Goal: Task Accomplishment & Management: Complete application form

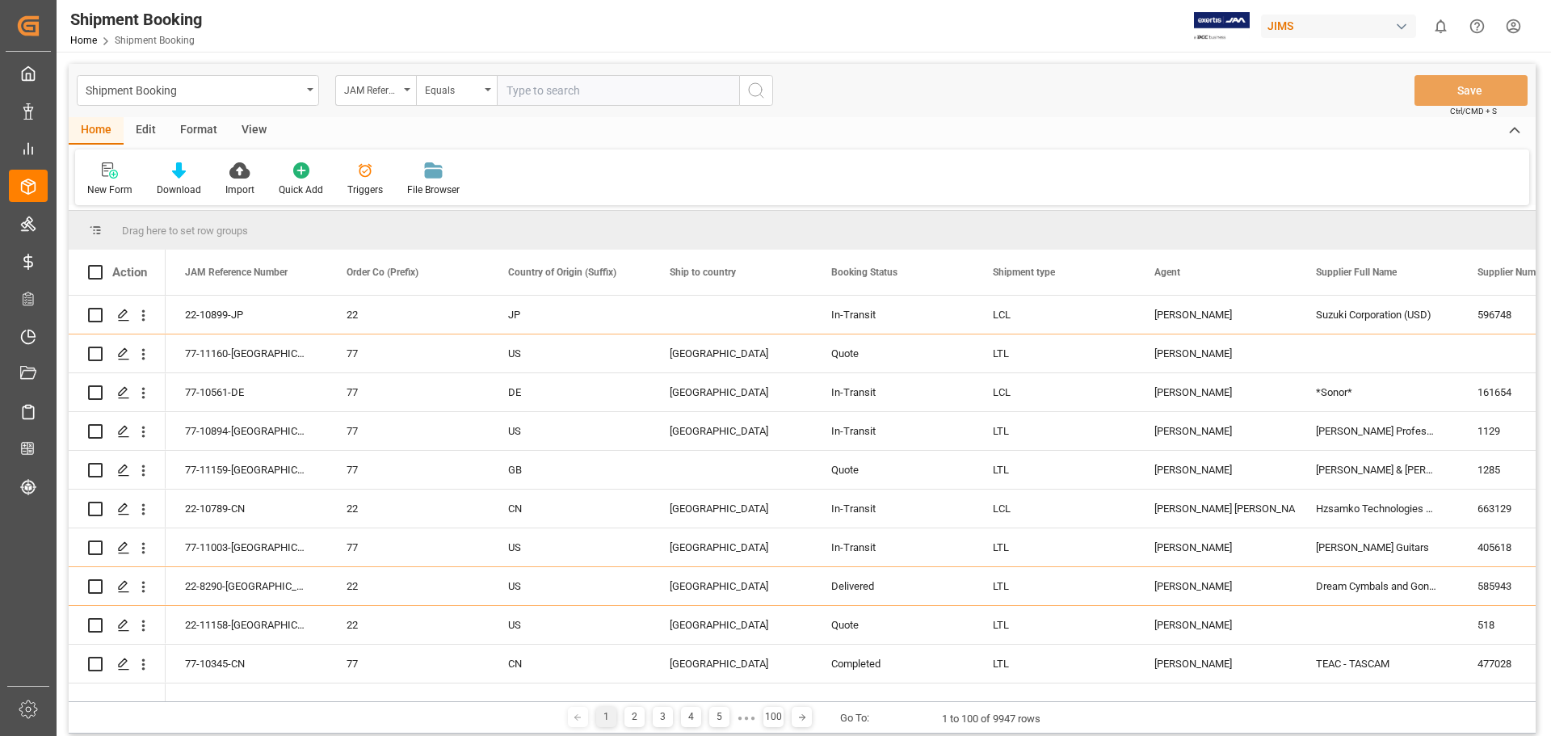
scroll to position [673, 0]
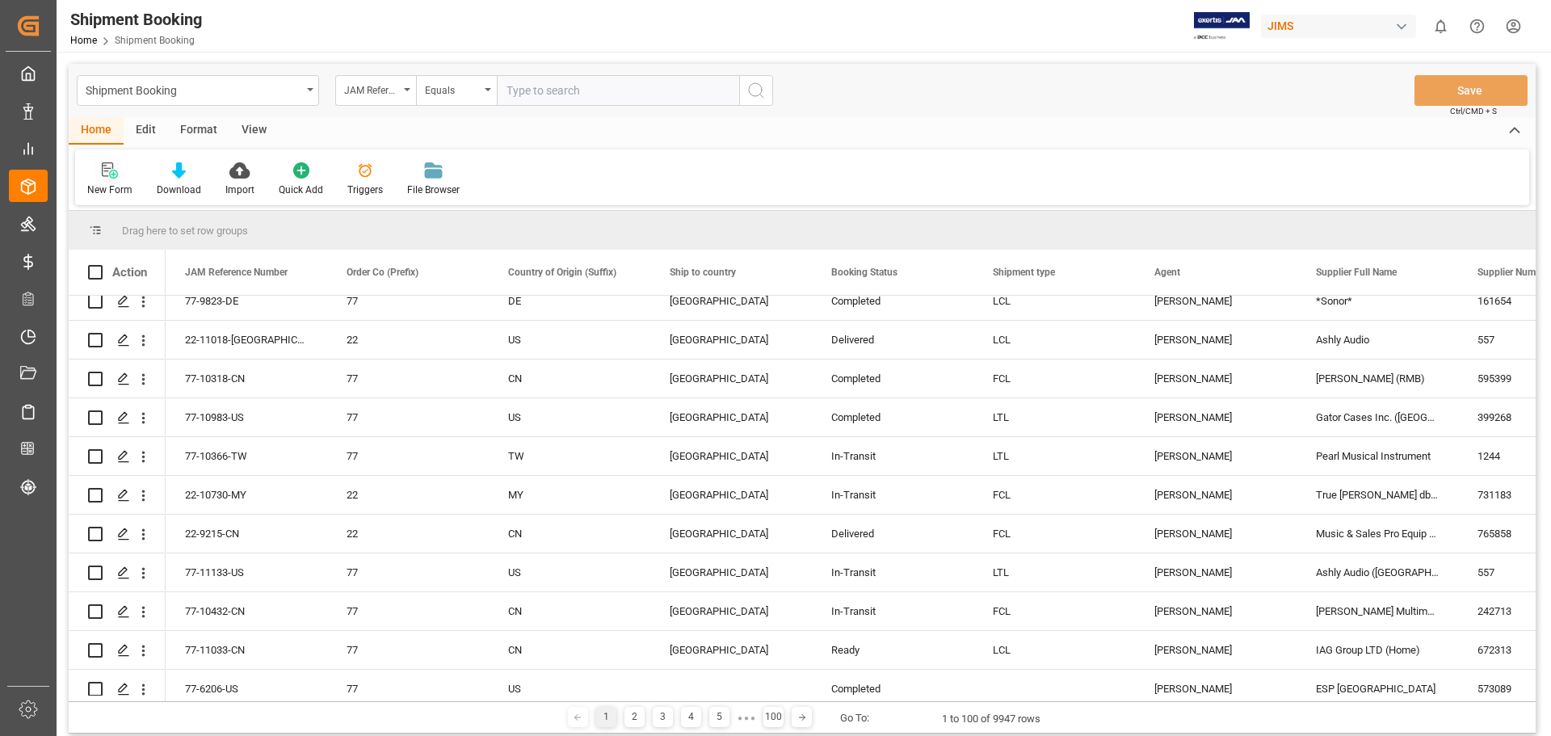
click at [109, 174] on icon at bounding box center [113, 174] width 9 height 9
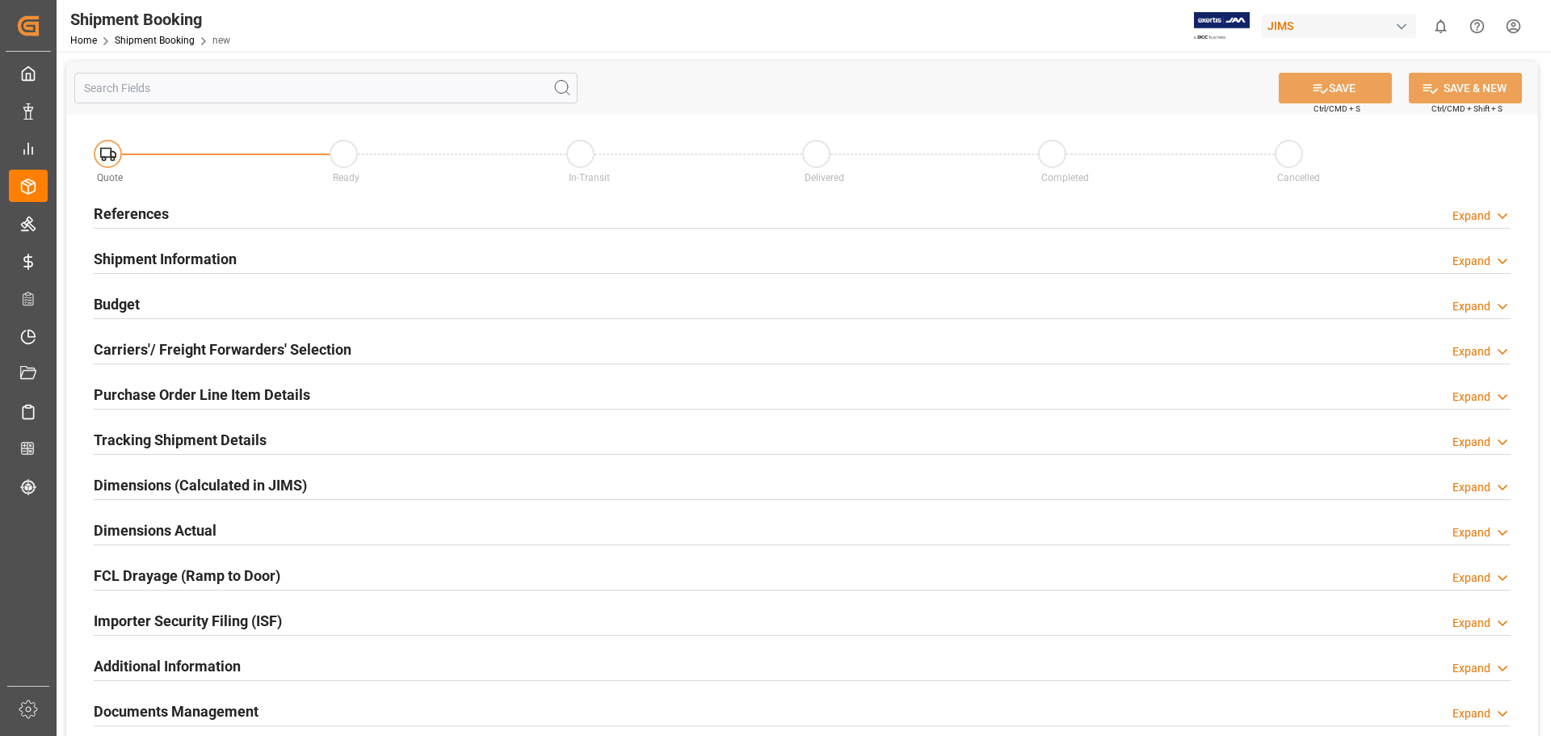
click at [138, 212] on h2 "References" at bounding box center [131, 214] width 75 height 22
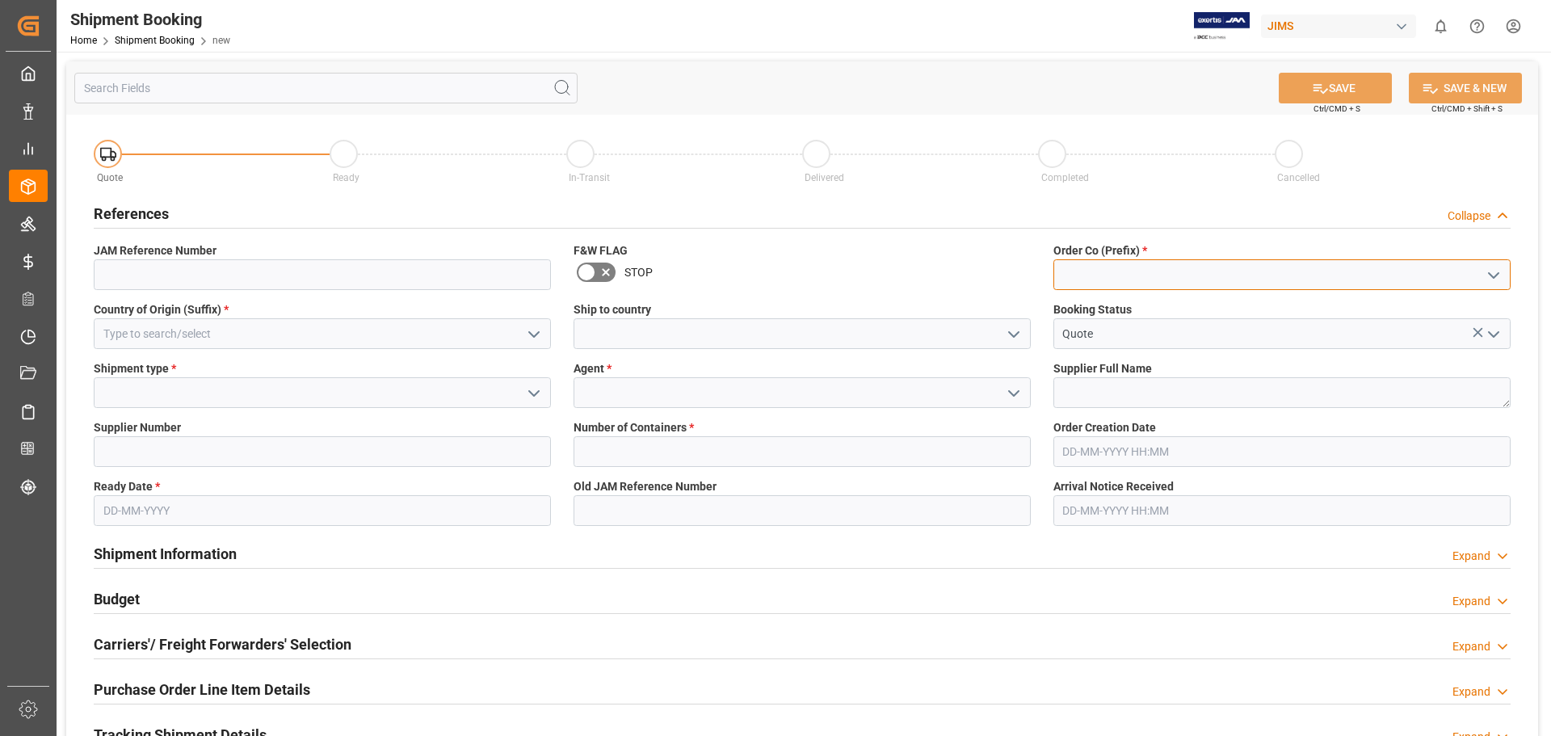
click at [1125, 275] on input at bounding box center [1281, 274] width 457 height 31
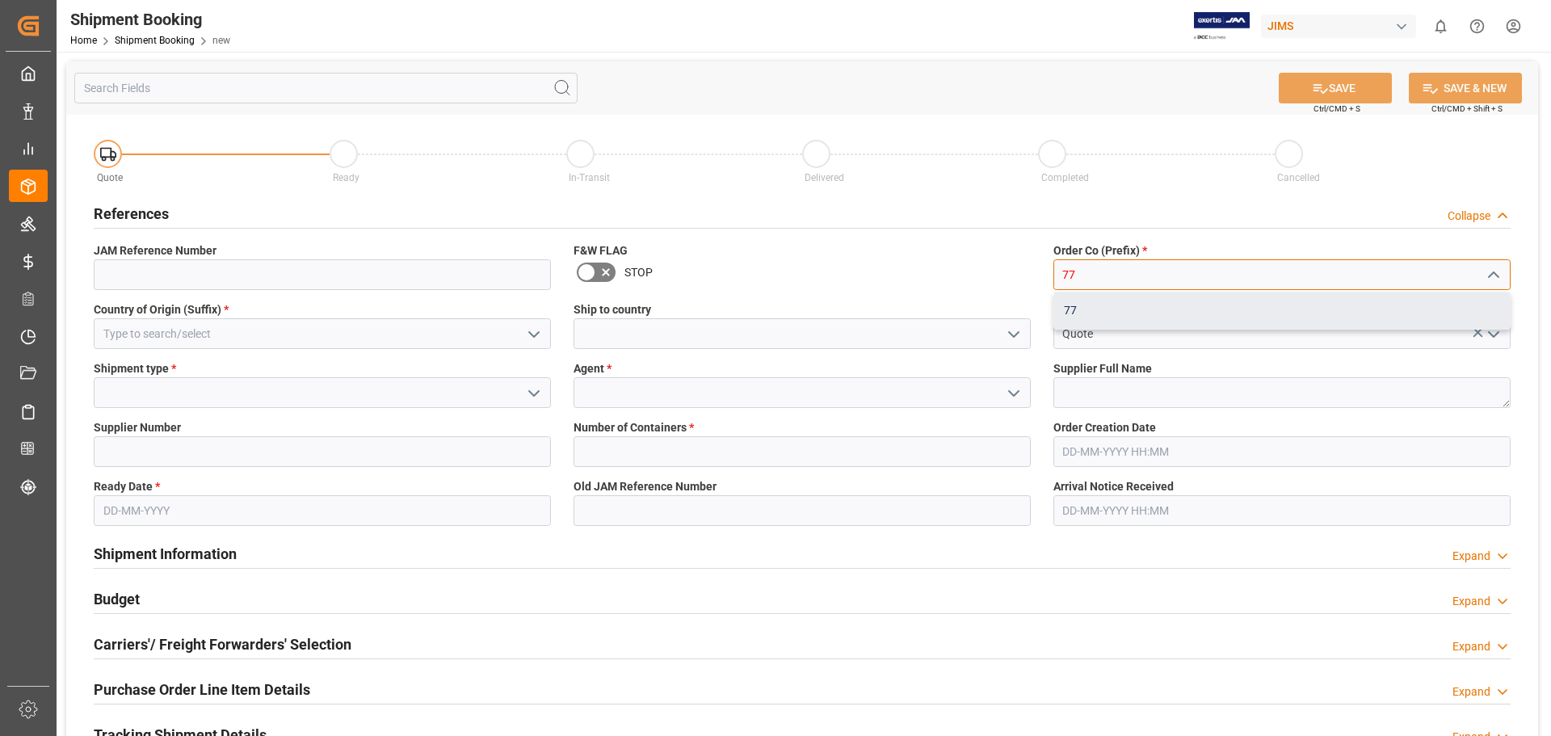
click at [1101, 310] on div "77" at bounding box center [1282, 310] width 456 height 36
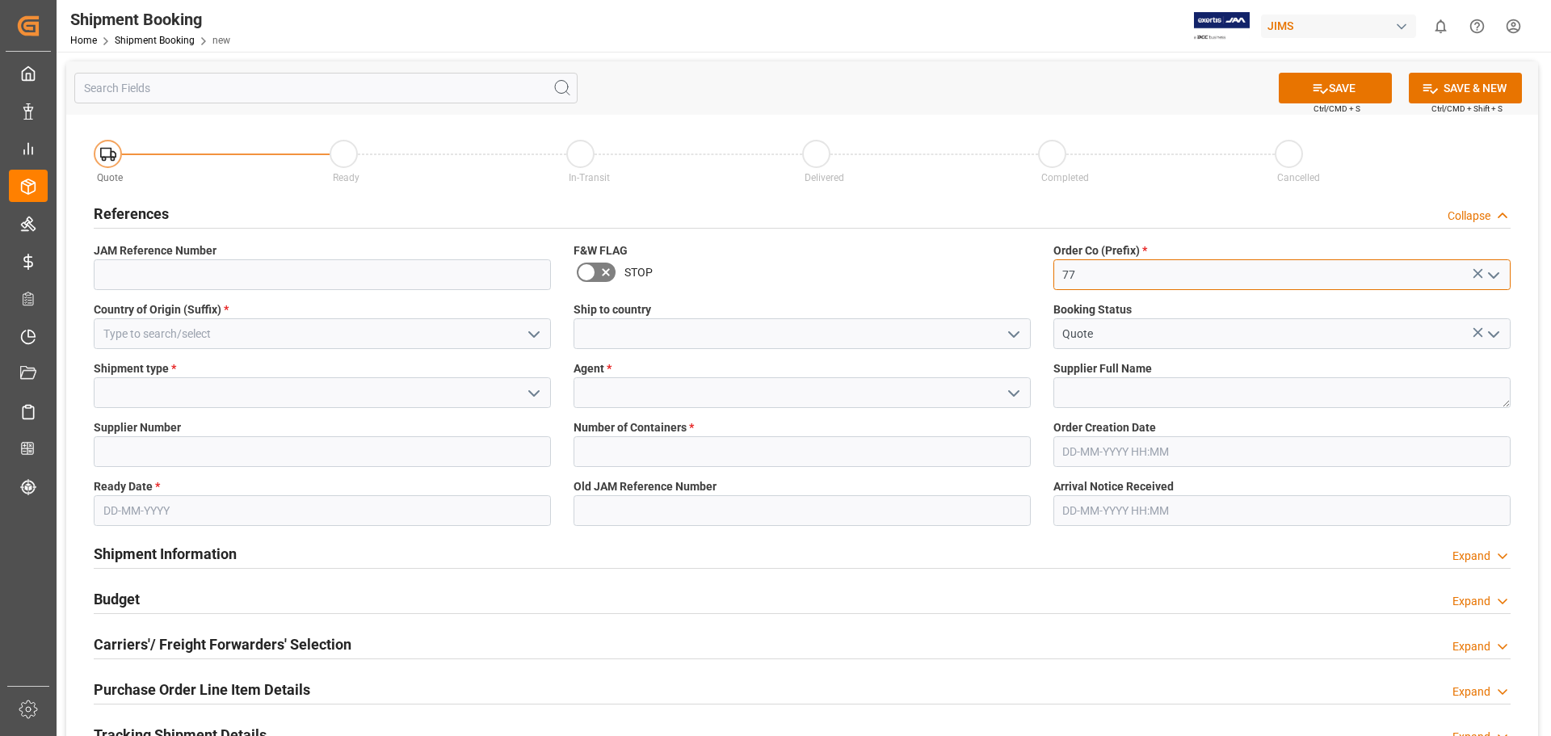
type input "77"
click at [700, 336] on input at bounding box center [802, 333] width 457 height 31
click at [1015, 332] on icon "open menu" at bounding box center [1013, 334] width 19 height 19
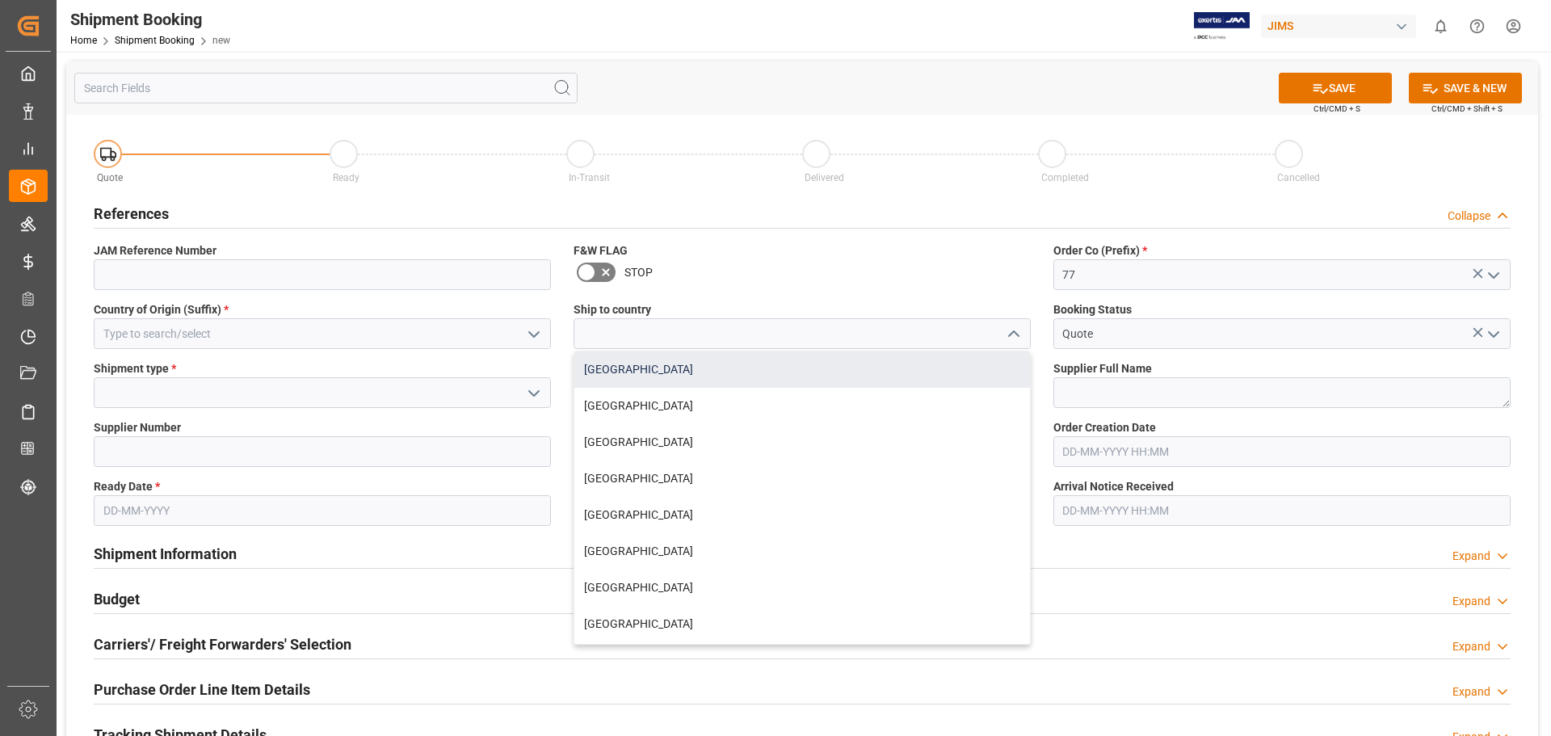
click at [945, 373] on div "[GEOGRAPHIC_DATA]" at bounding box center [802, 369] width 456 height 36
type input "[GEOGRAPHIC_DATA]"
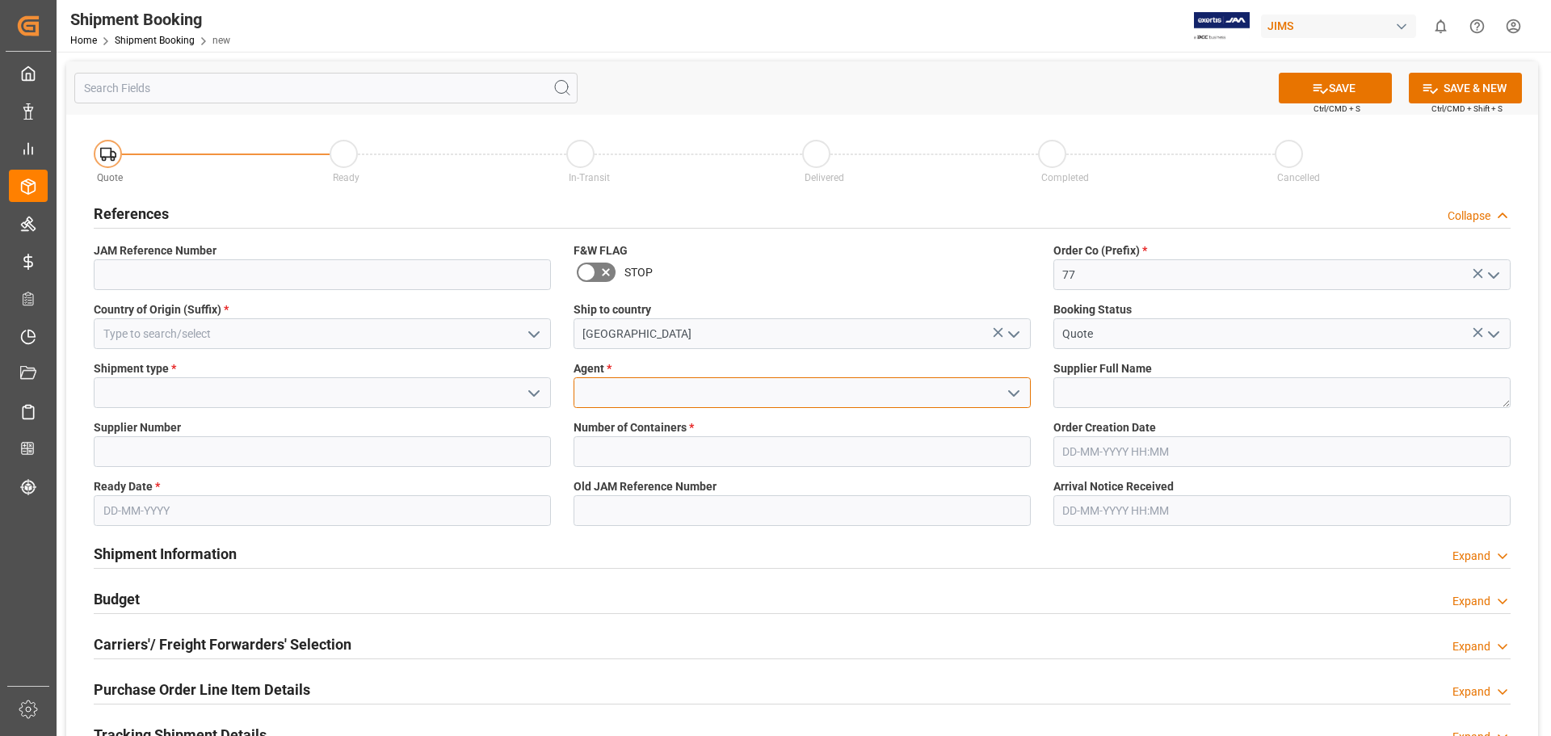
click at [837, 394] on input at bounding box center [802, 392] width 457 height 31
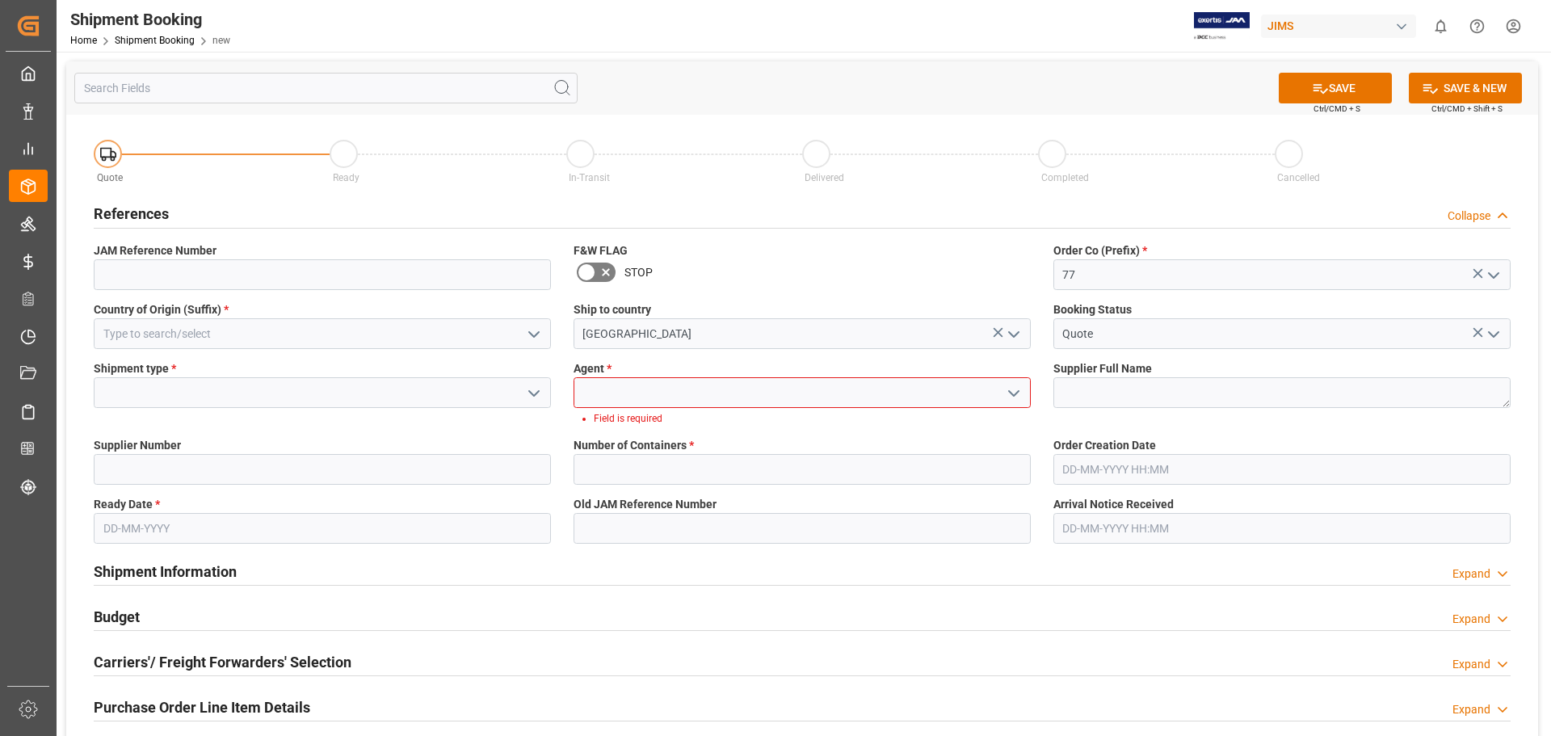
click at [1011, 395] on icon "open menu" at bounding box center [1013, 393] width 19 height 19
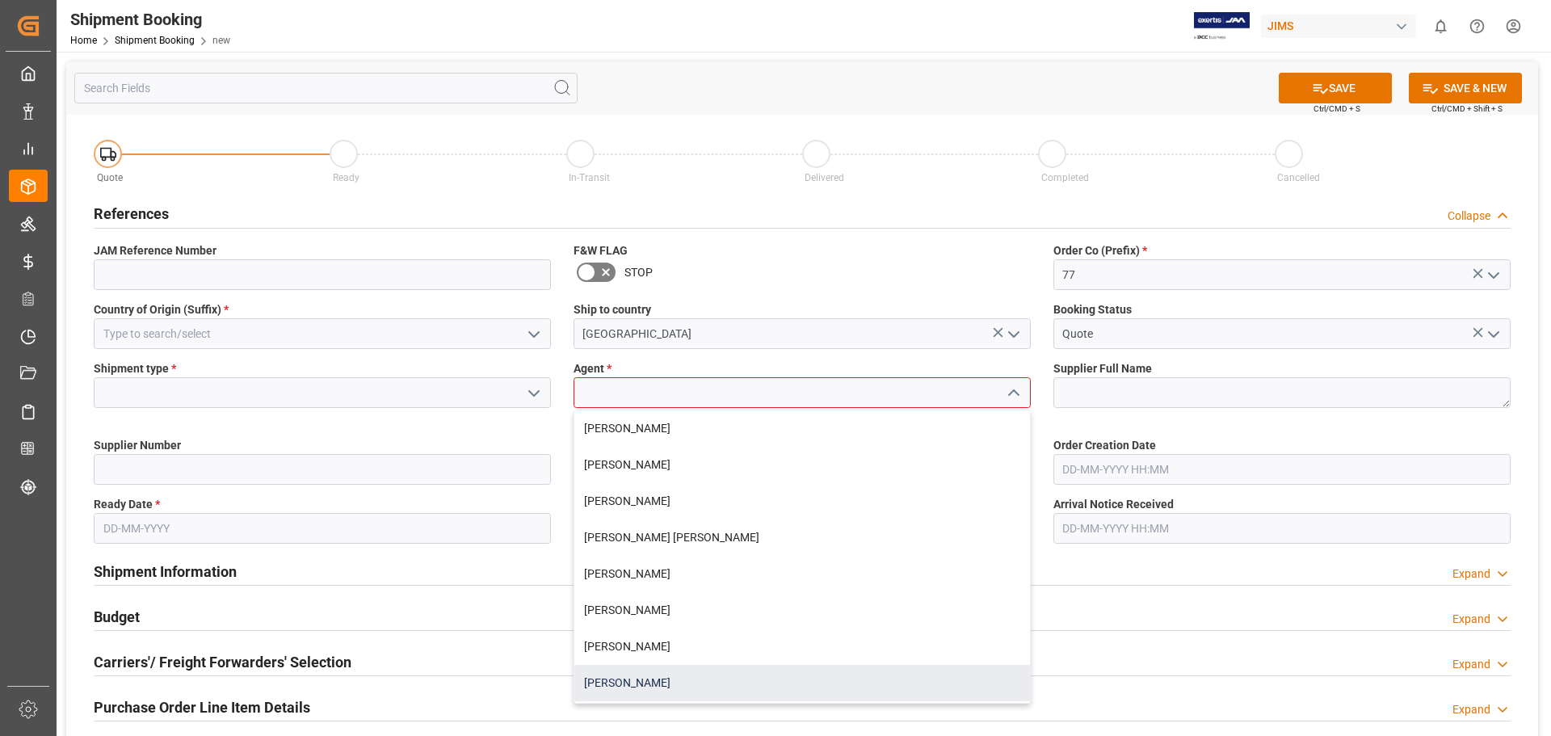
click at [711, 680] on div "[PERSON_NAME]" at bounding box center [802, 683] width 456 height 36
type input "[PERSON_NAME]"
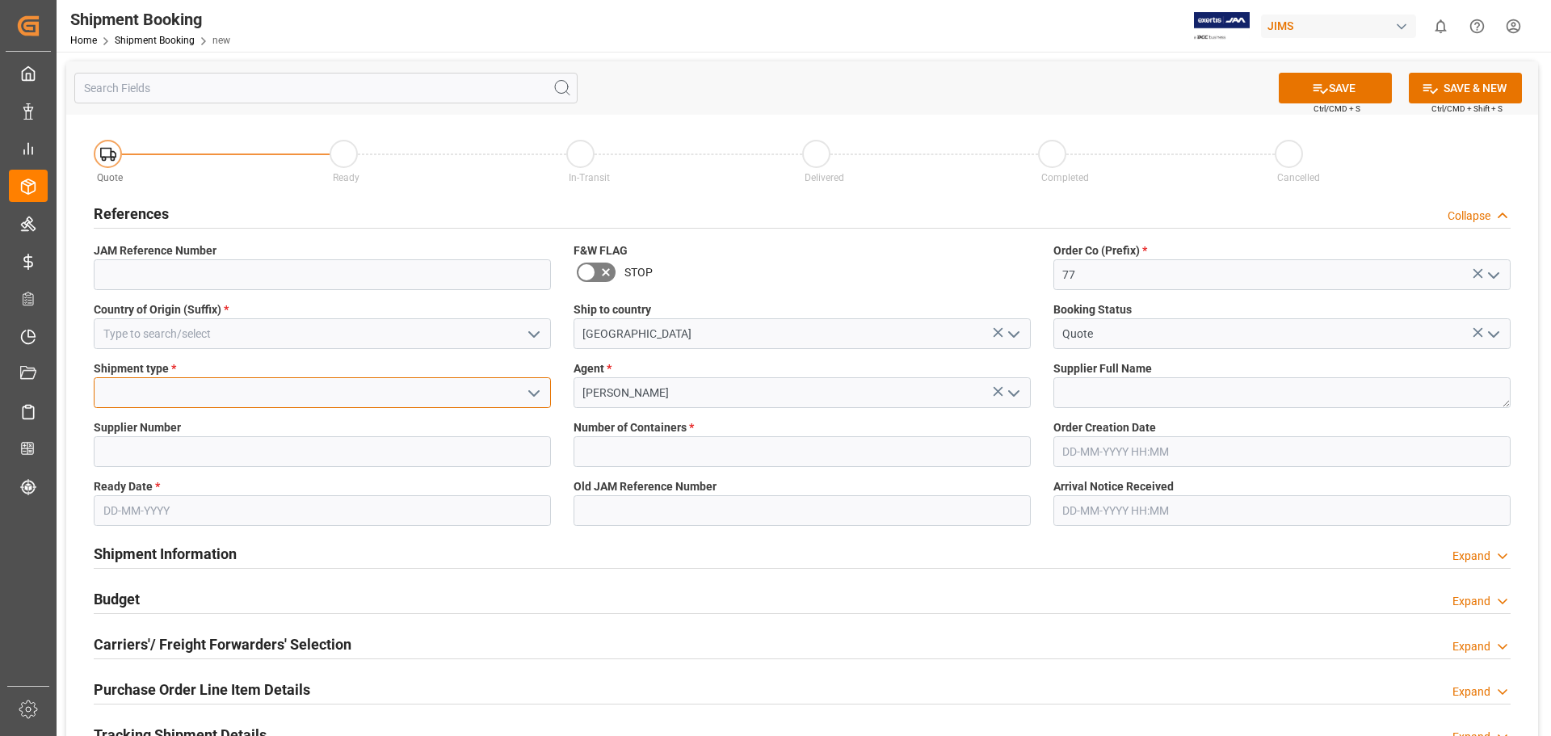
click at [147, 388] on input at bounding box center [322, 392] width 457 height 31
click at [528, 392] on icon "open menu" at bounding box center [533, 393] width 19 height 19
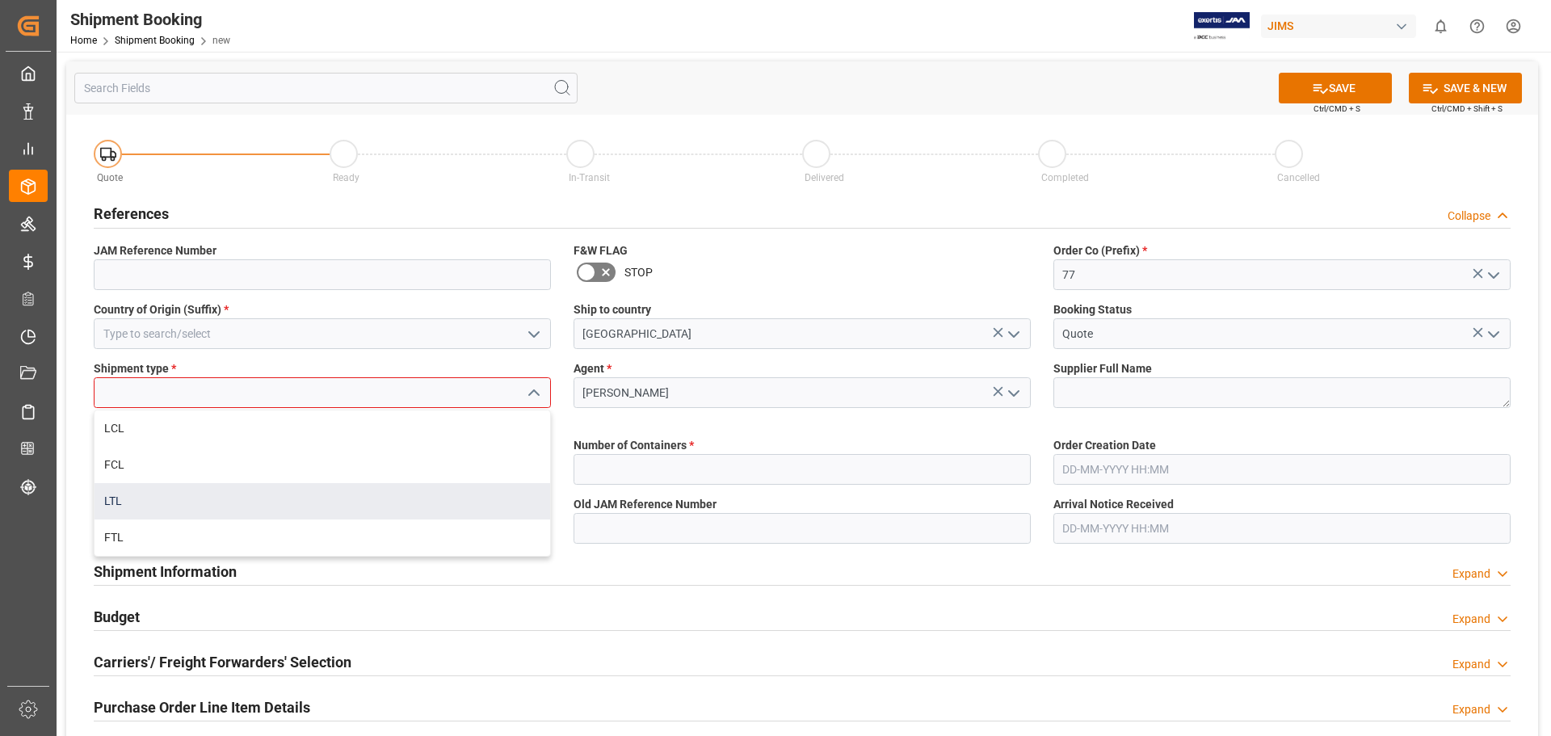
click at [424, 493] on div "LTL" at bounding box center [323, 501] width 456 height 36
type input "LTL"
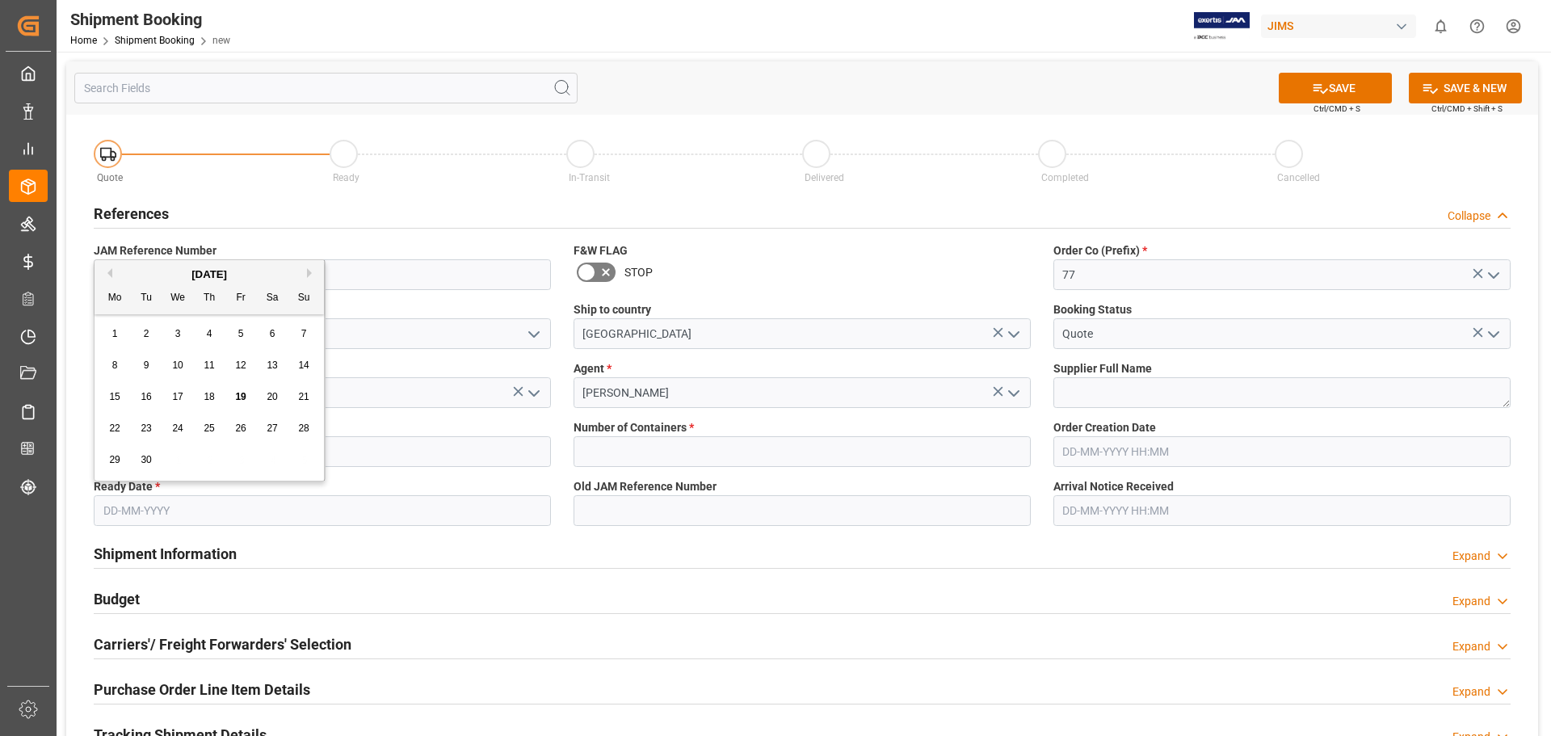
click at [227, 515] on input "text" at bounding box center [322, 510] width 457 height 31
click at [112, 427] on span "22" at bounding box center [114, 427] width 11 height 11
type input "[DATE]"
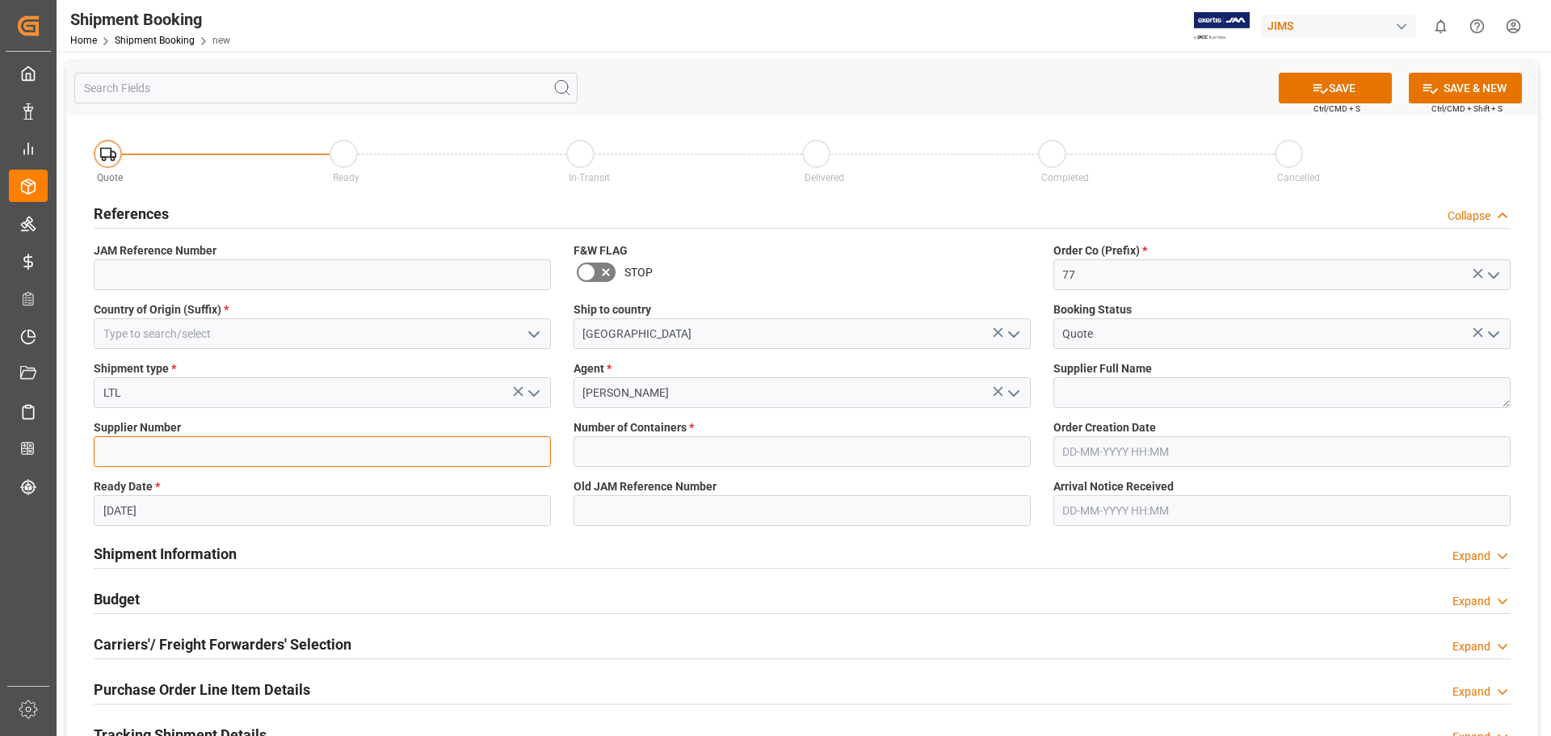
click at [214, 450] on input at bounding box center [322, 451] width 457 height 31
type input "518"
click at [793, 547] on div "Shipment Information Expand" at bounding box center [802, 552] width 1417 height 31
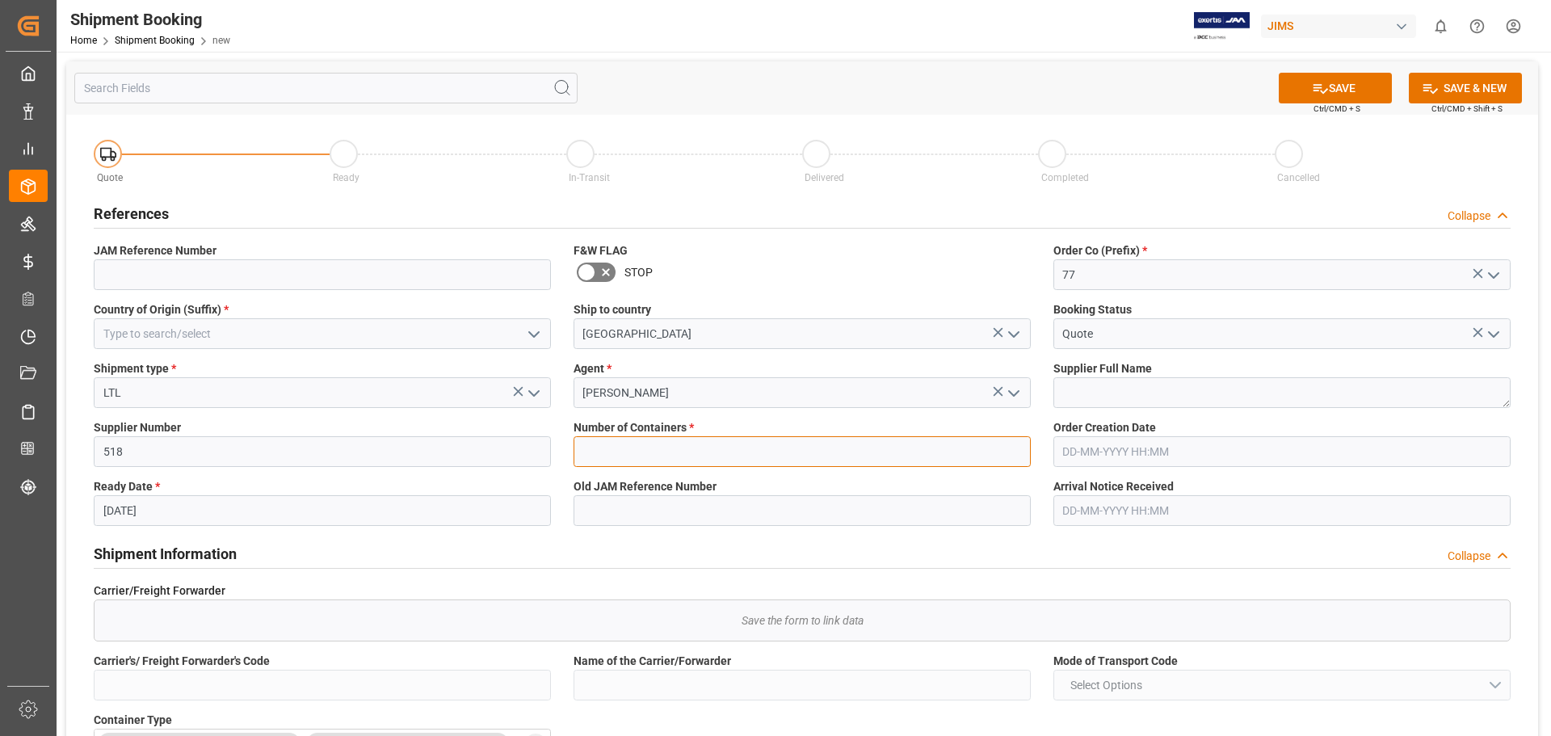
click at [708, 452] on input "text" at bounding box center [802, 451] width 457 height 31
type input "0"
click at [1320, 90] on icon at bounding box center [1320, 88] width 17 height 17
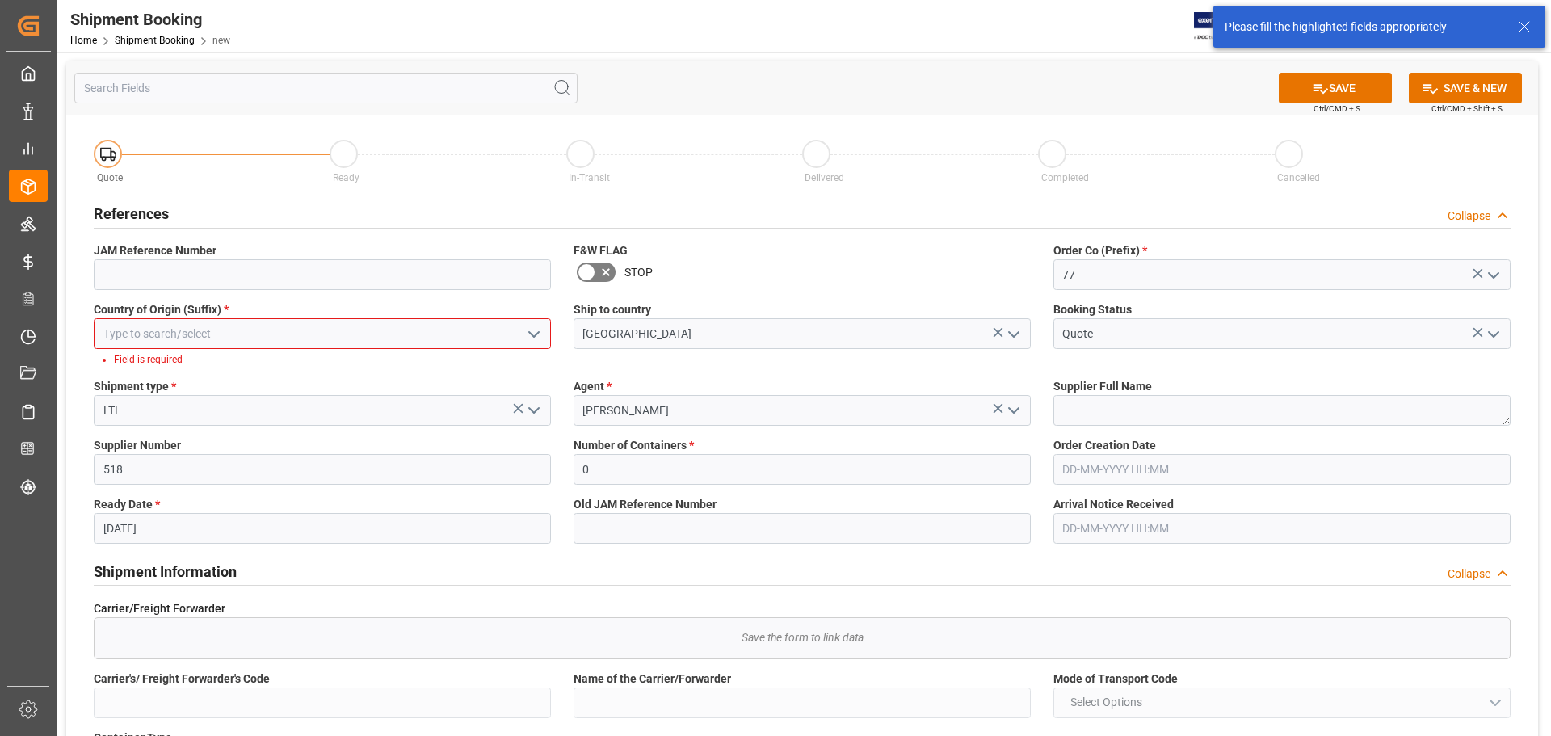
click at [536, 335] on icon "open menu" at bounding box center [533, 334] width 19 height 19
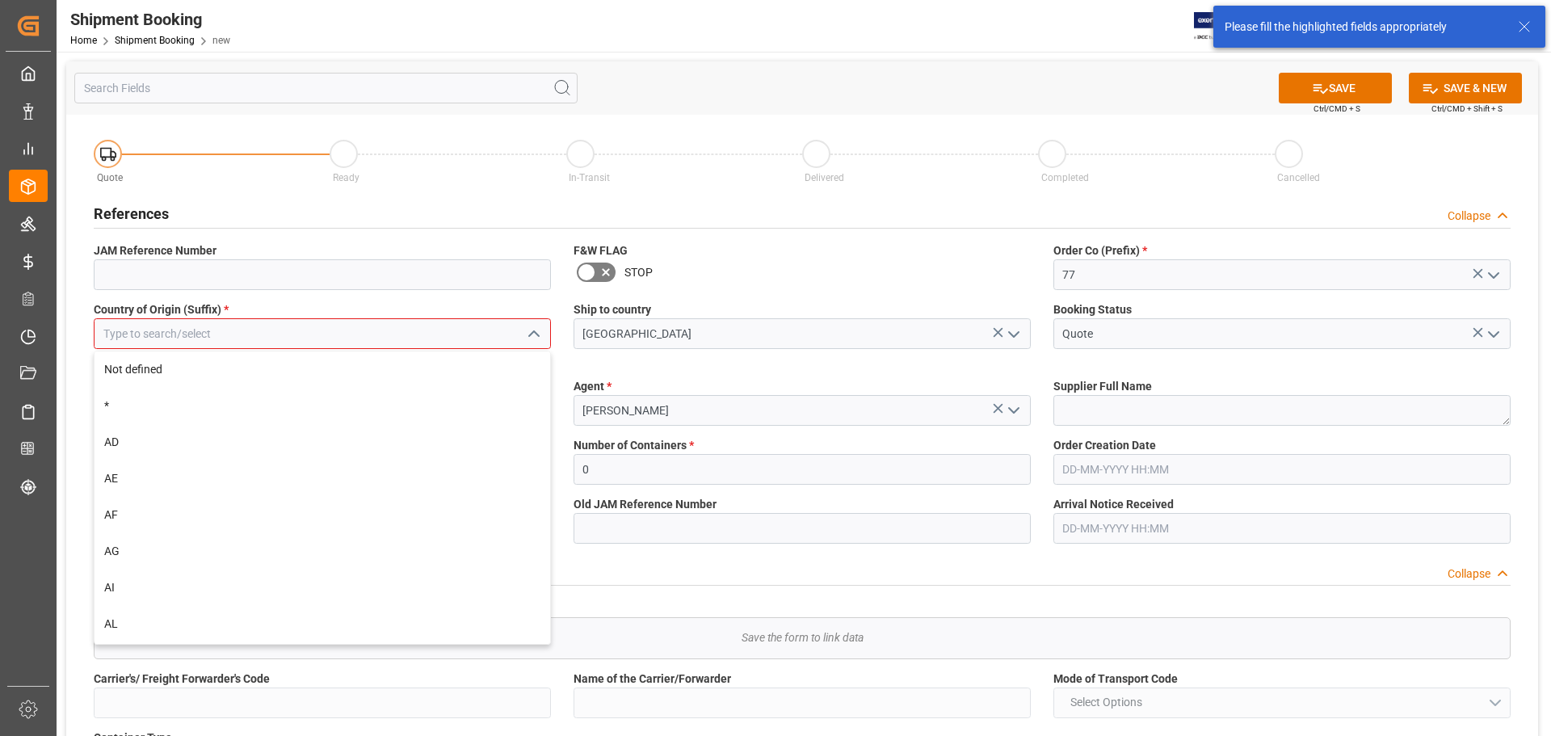
click at [346, 336] on input at bounding box center [322, 333] width 457 height 31
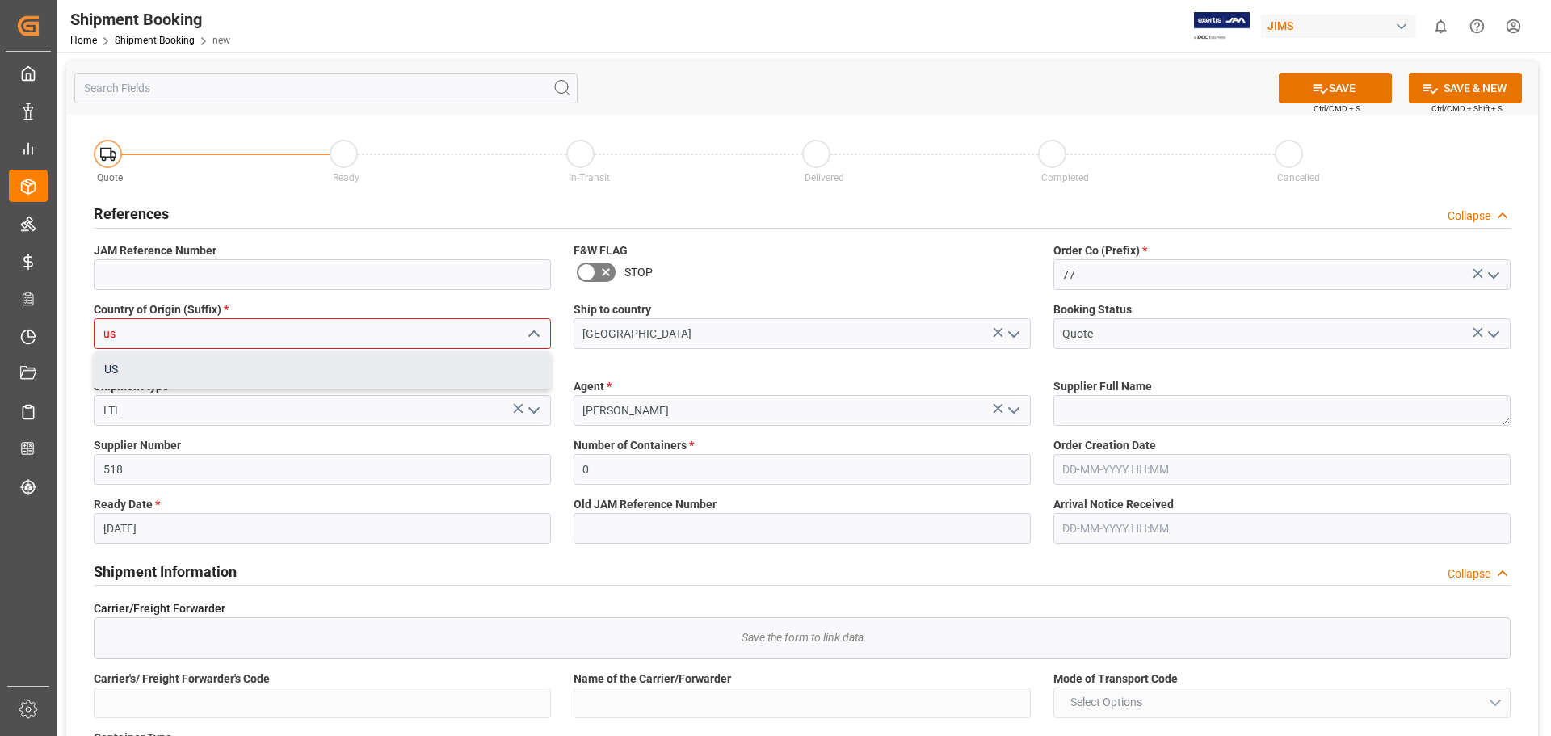
click at [318, 380] on div "US" at bounding box center [323, 369] width 456 height 36
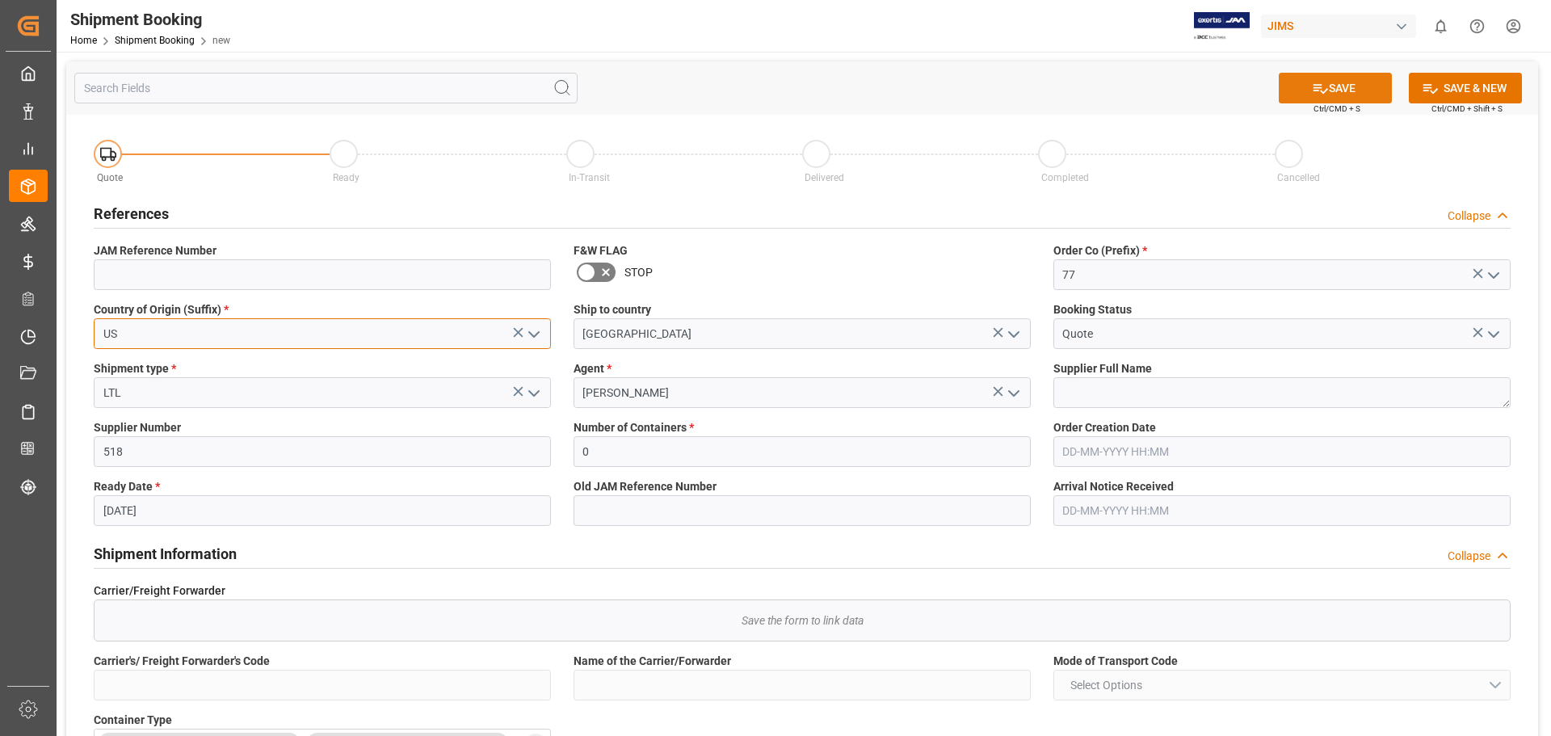
type input "US"
click at [1334, 84] on button "SAVE" at bounding box center [1335, 88] width 113 height 31
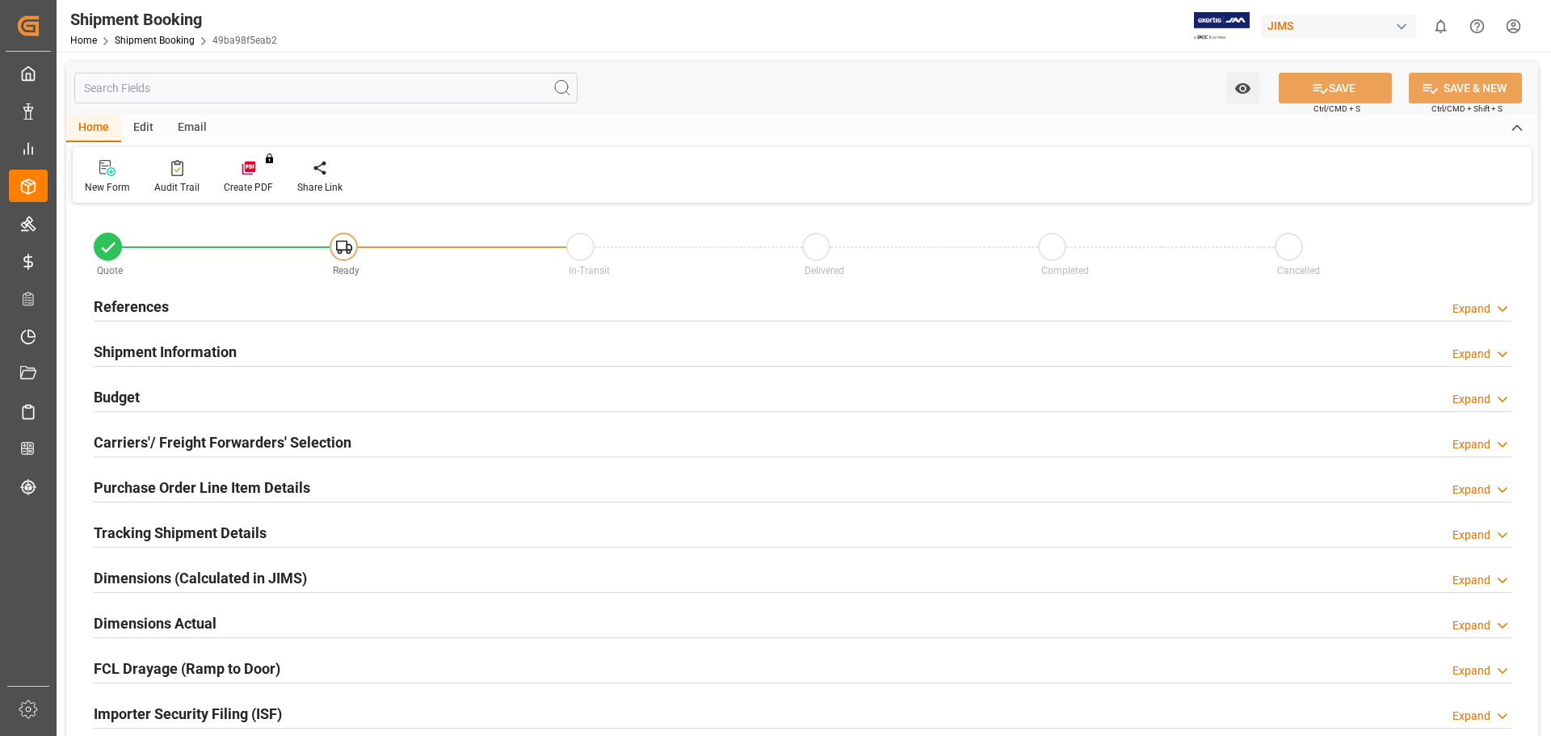
type input "0"
type input "[DATE]"
click at [126, 296] on h2 "References" at bounding box center [131, 307] width 75 height 22
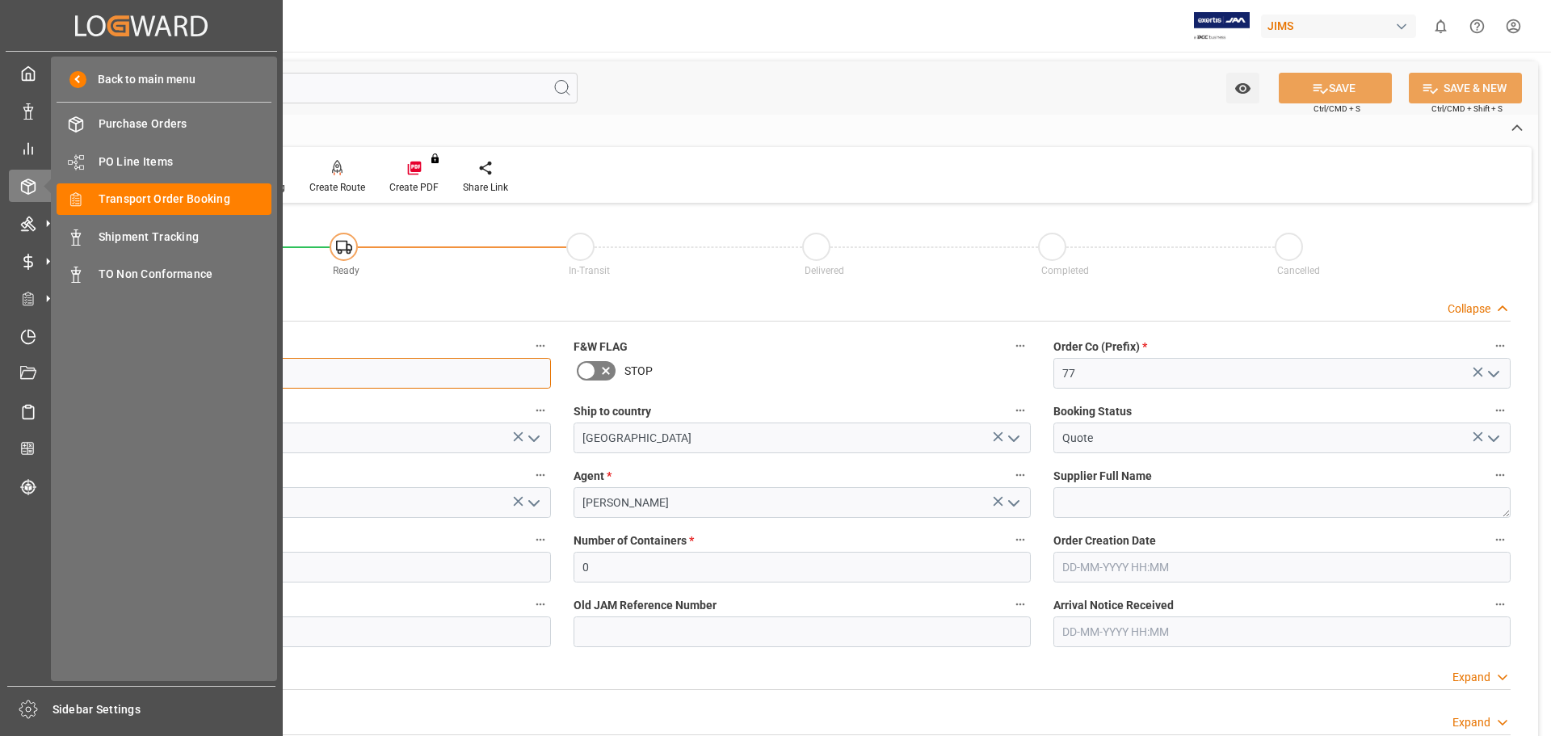
drag, startPoint x: 167, startPoint y: 373, endPoint x: 0, endPoint y: 334, distance: 171.8
click at [0, 370] on div "Created by potrace 1.15, written by Peter Selinger 2001-2017 Created by potrace…" at bounding box center [775, 368] width 1551 height 736
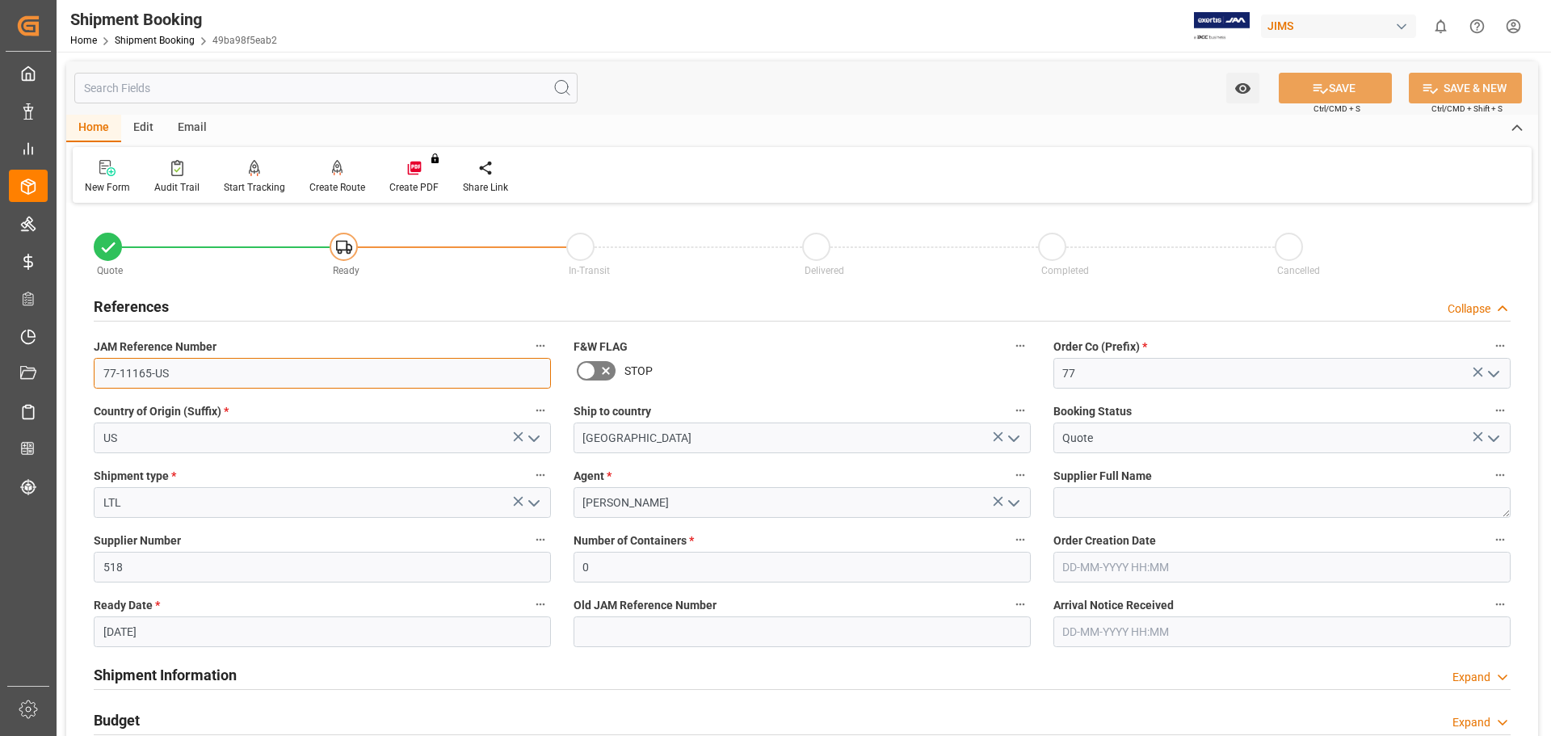
click at [174, 363] on input "77-11165-US" at bounding box center [322, 373] width 457 height 31
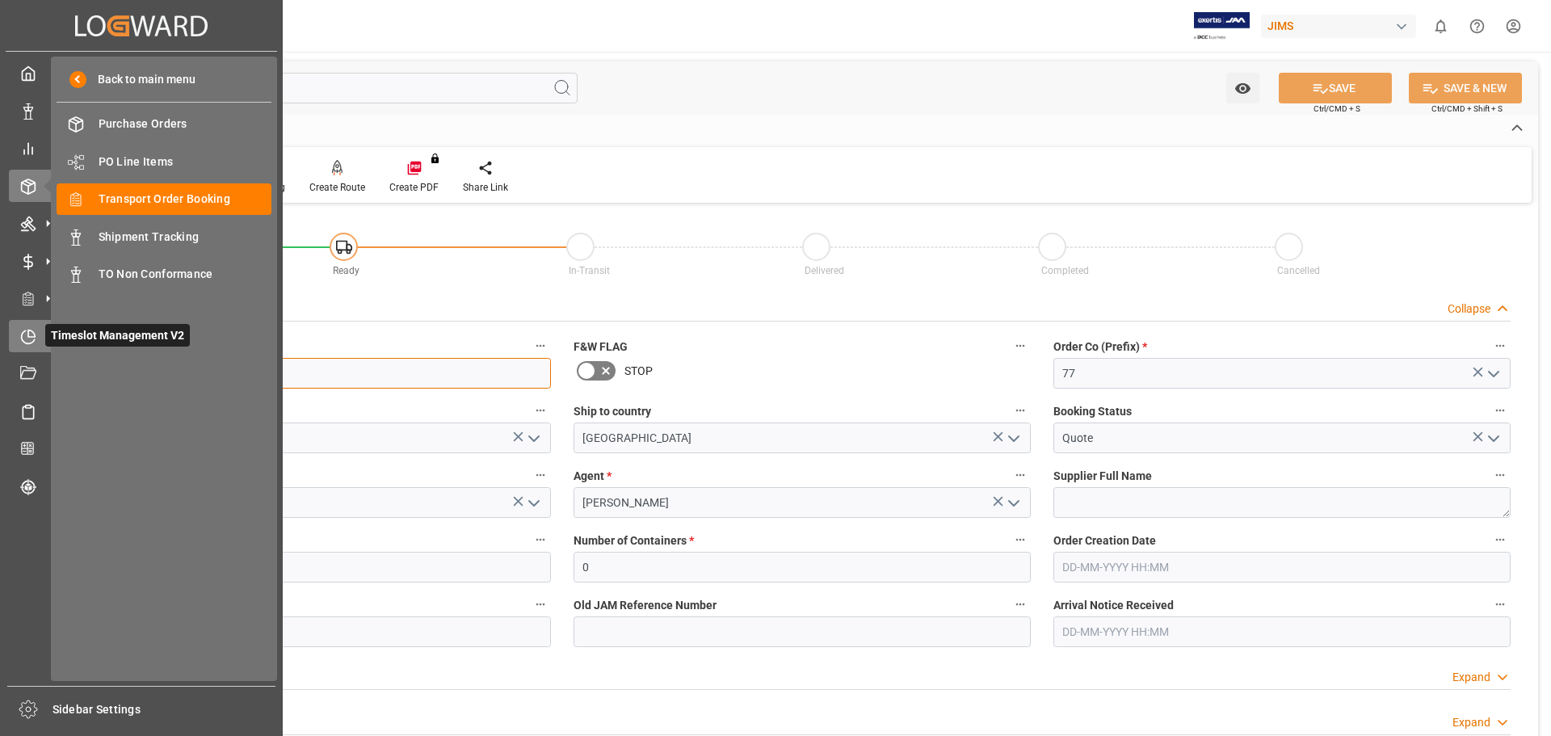
drag, startPoint x: 179, startPoint y: 372, endPoint x: 37, endPoint y: 346, distance: 143.7
click at [42, 354] on div "Created by potrace 1.15, written by Peter Selinger 2001-2017 Created by potrace…" at bounding box center [775, 368] width 1551 height 736
